Goal: Check status: Check status

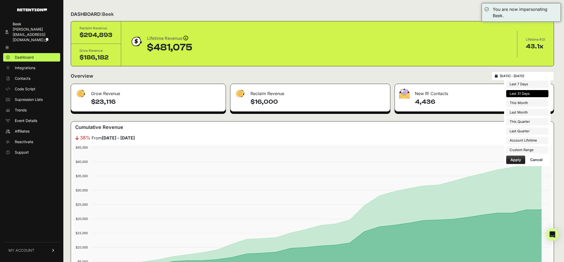
click at [518, 77] on input "[DATE] - [DATE]" at bounding box center [525, 76] width 51 height 4
type input "[DATE]"
type input "2025-09-30"
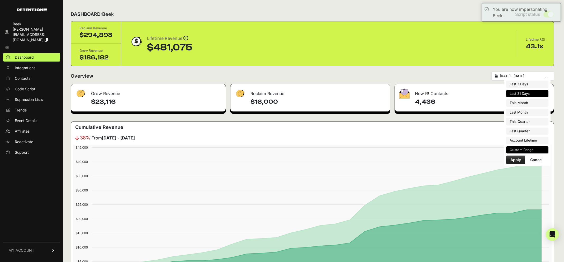
type input "2025-04-01"
type input "2025-06-30"
type input "2025-07-21"
type input "2025-08-20"
click at [521, 151] on li "Custom Range" at bounding box center [527, 149] width 42 height 7
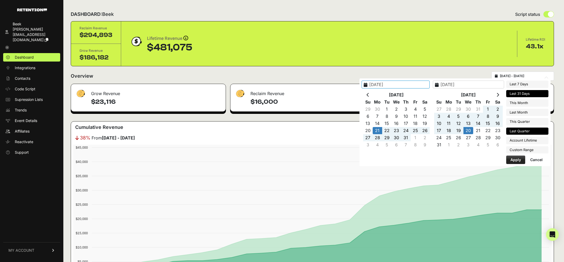
type input "2025-04-01"
type input "2025-06-30"
type input "2025-07-21"
type input "2025-08-20"
type input "2025-08-01"
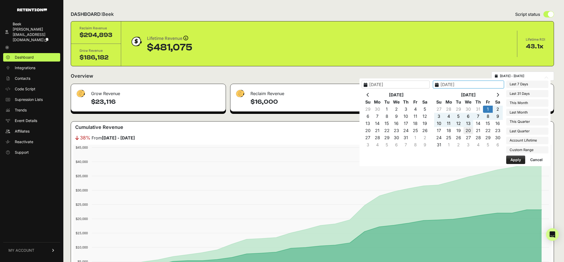
type input "2025-08-20"
type input "2025-08-01"
click at [515, 159] on button "Apply" at bounding box center [515, 160] width 19 height 8
type input "[DATE] - [DATE]"
